Goal: Complete application form

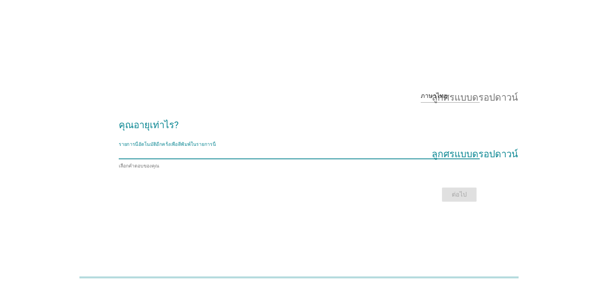
click at [195, 151] on input "รายการนี้อัตโนมัติอีกครั้งเพื่อตีพิมพ์ในรายการนี้" at bounding box center [294, 152] width 350 height 13
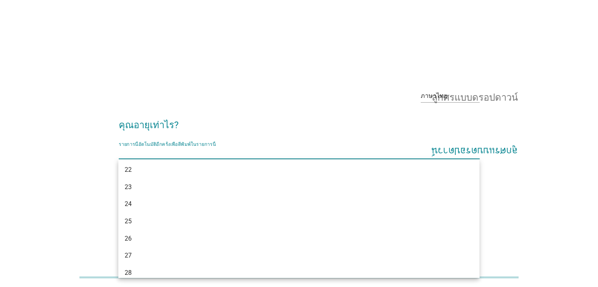
scroll to position [157, 0]
click at [140, 272] on div "33" at bounding box center [284, 270] width 319 height 9
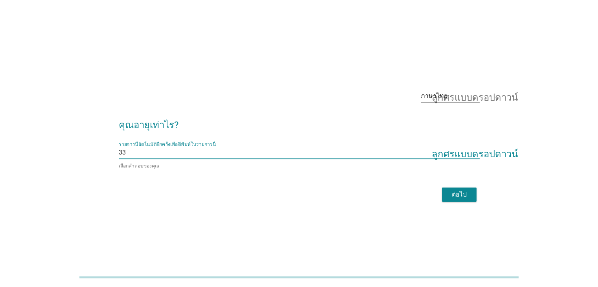
click at [447, 193] on button "ต่อไป" at bounding box center [459, 194] width 35 height 14
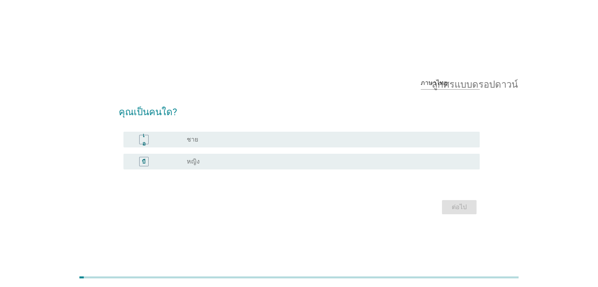
click at [194, 142] on font "ชาย" at bounding box center [192, 139] width 11 height 7
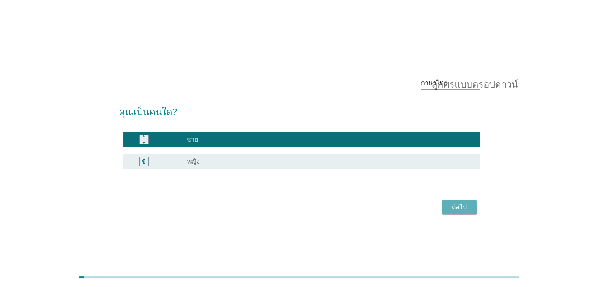
drag, startPoint x: 466, startPoint y: 205, endPoint x: 452, endPoint y: 204, distance: 13.8
click at [466, 205] on font "ต่อไป" at bounding box center [459, 206] width 15 height 7
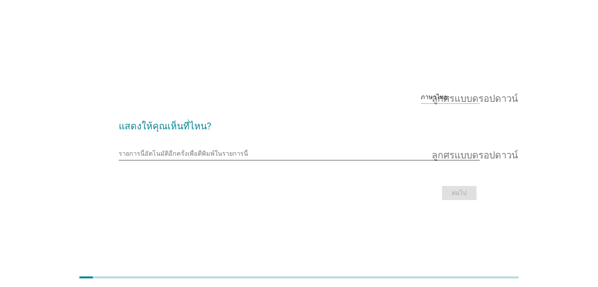
click at [219, 151] on input "รายการนี้อัตโนมัติอีกครั้งเพื่อตีพิมพ์ในรายการนี้" at bounding box center [294, 153] width 350 height 13
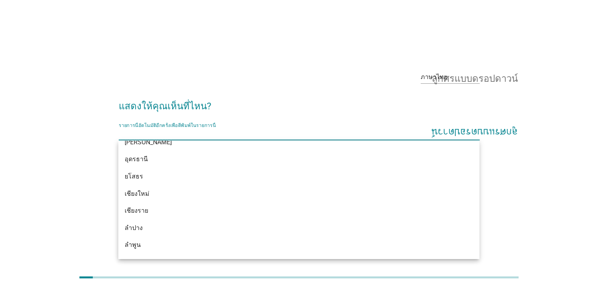
scroll to position [314, 0]
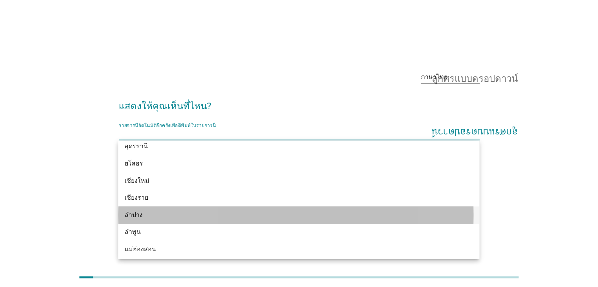
click at [145, 217] on div "ลำปาง" at bounding box center [284, 214] width 319 height 9
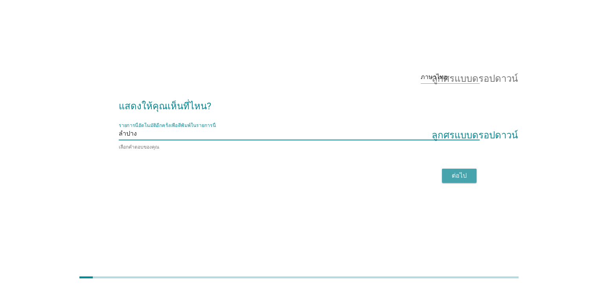
click at [453, 173] on font "ต่อไป" at bounding box center [459, 175] width 15 height 7
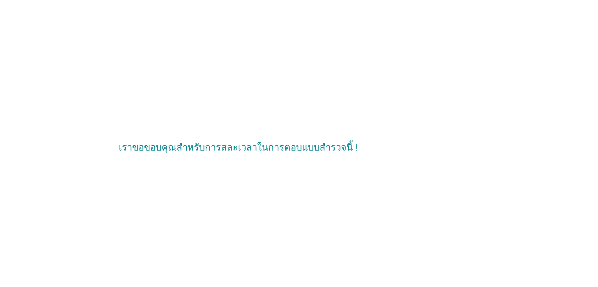
scroll to position [0, 0]
